Goal: Task Accomplishment & Management: Use online tool/utility

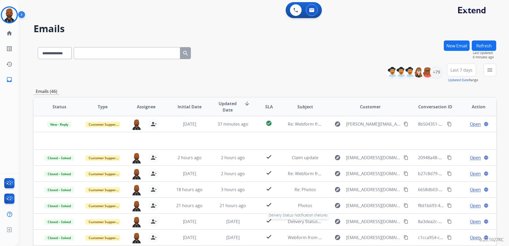
select select "**********"
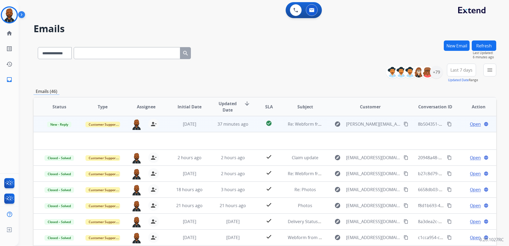
click at [472, 126] on span "Open" at bounding box center [474, 124] width 11 height 6
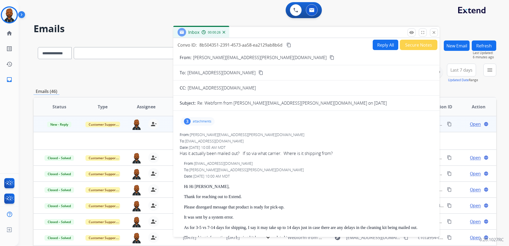
drag, startPoint x: 336, startPoint y: 34, endPoint x: 280, endPoint y: 28, distance: 56.9
click at [280, 28] on div "Inbox 00:00:26" at bounding box center [306, 32] width 266 height 11
click at [198, 124] on div "3 attachments" at bounding box center [198, 121] width 34 height 9
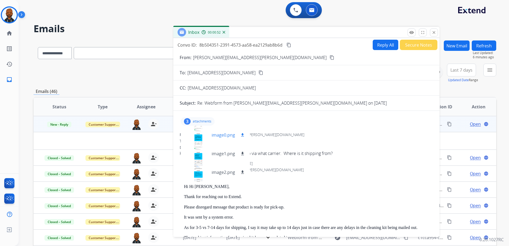
click at [218, 137] on p "image0.png" at bounding box center [222, 135] width 23 height 6
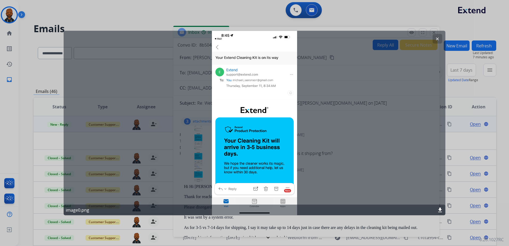
click at [439, 40] on mat-icon "clear" at bounding box center [437, 38] width 5 height 5
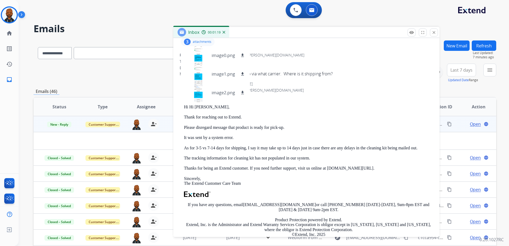
scroll to position [80, 0]
click at [434, 32] on mat-icon "close" at bounding box center [433, 32] width 5 height 5
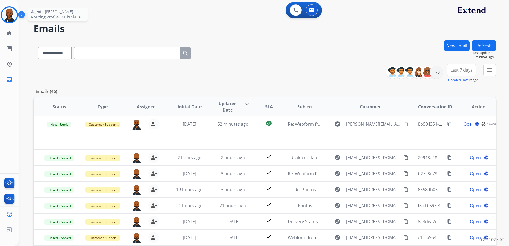
click at [6, 13] on img at bounding box center [9, 14] width 15 height 15
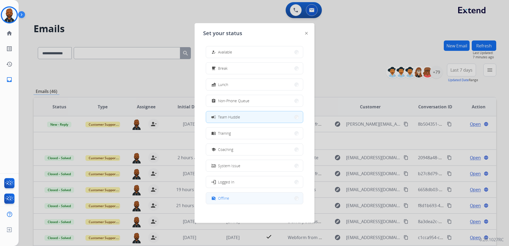
click at [239, 196] on button "work_off Offline" at bounding box center [254, 197] width 97 height 11
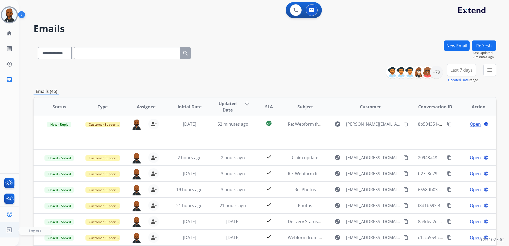
drag, startPoint x: 10, startPoint y: 229, endPoint x: 16, endPoint y: 229, distance: 5.9
click at [10, 229] on img at bounding box center [10, 229] width 10 height 10
click at [40, 232] on span "Log out" at bounding box center [35, 230] width 12 height 5
